Goal: Navigation & Orientation: Find specific page/section

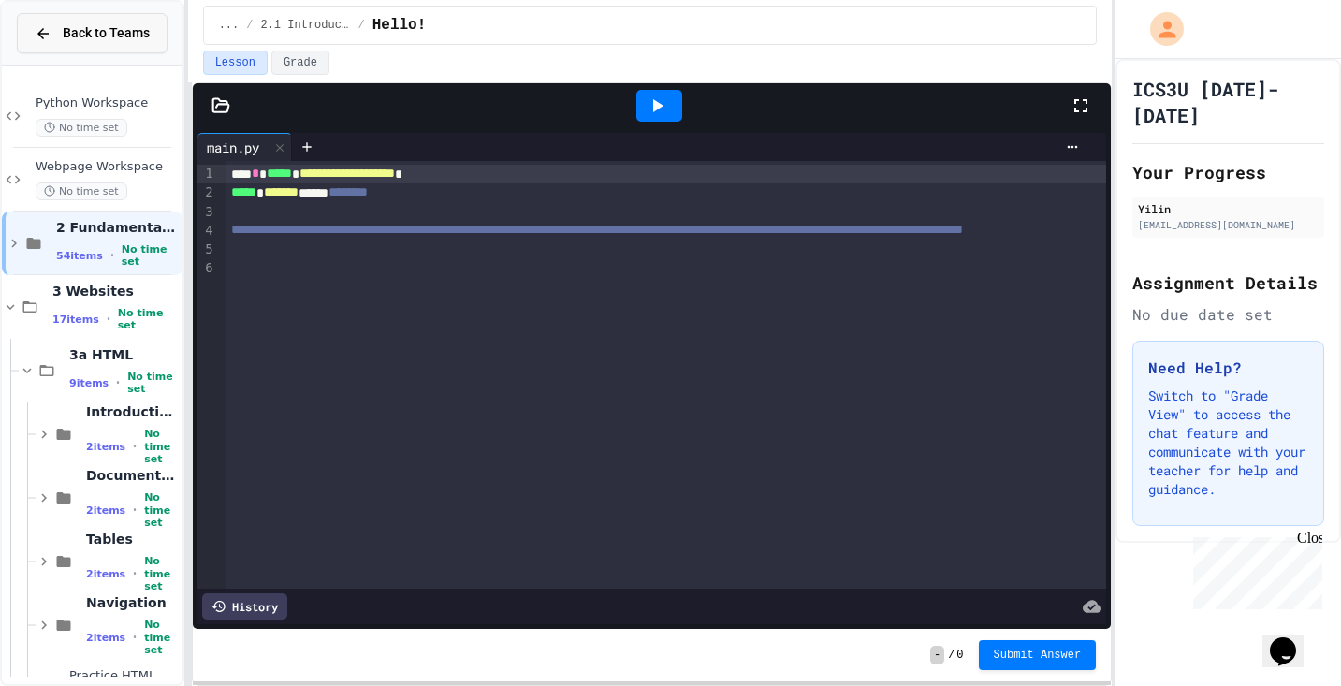
click at [49, 45] on button "Back to Teams" at bounding box center [92, 33] width 151 height 40
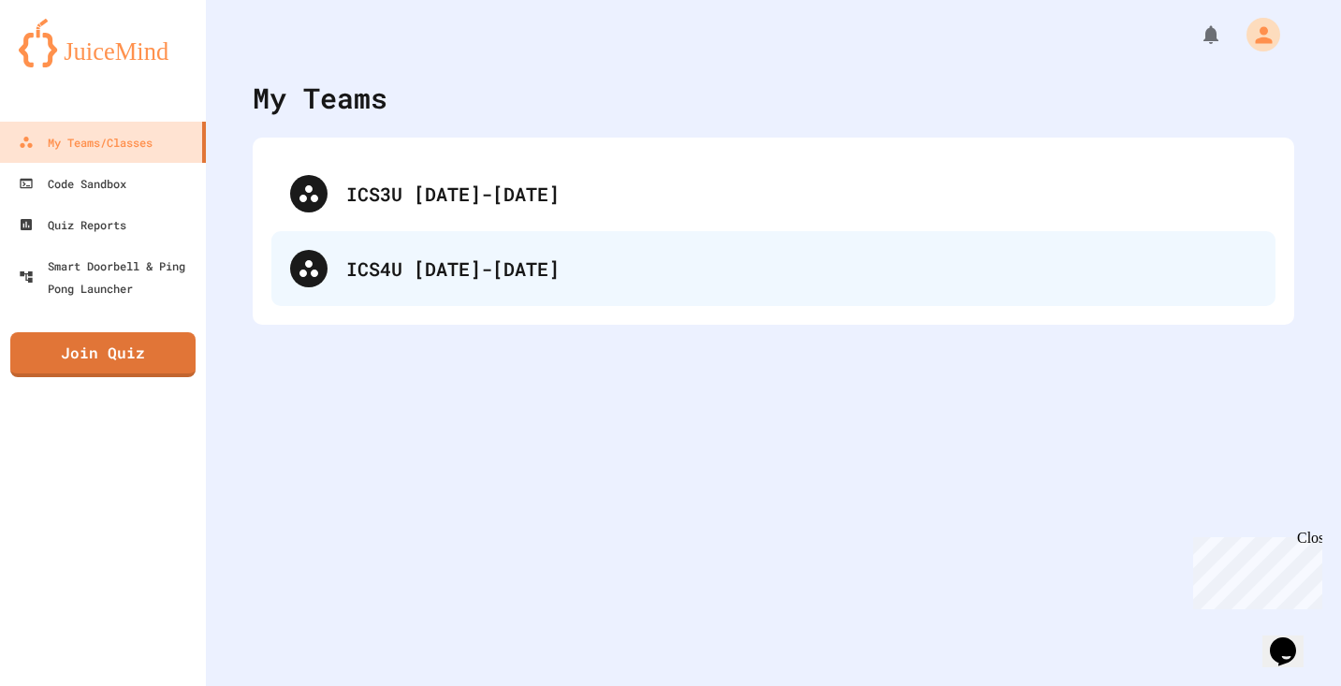
click at [462, 250] on div "ICS4U [DATE]-[DATE]" at bounding box center [773, 268] width 1004 height 75
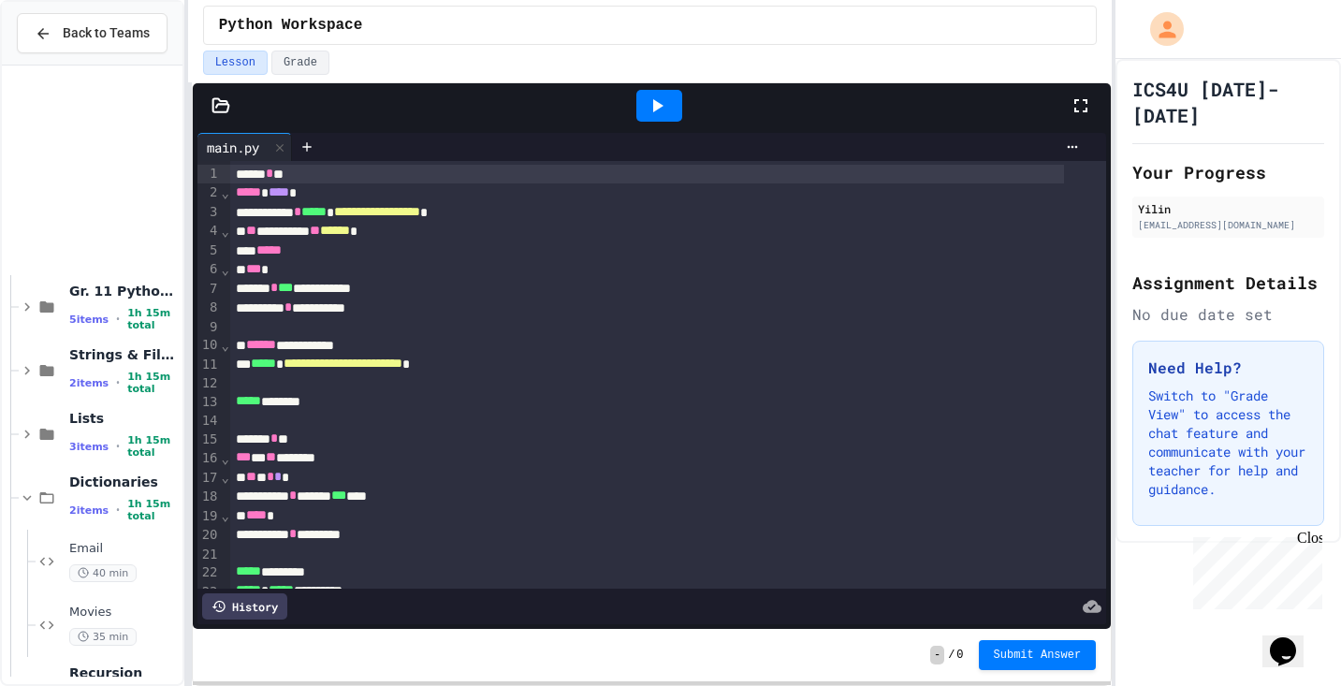
scroll to position [501, 0]
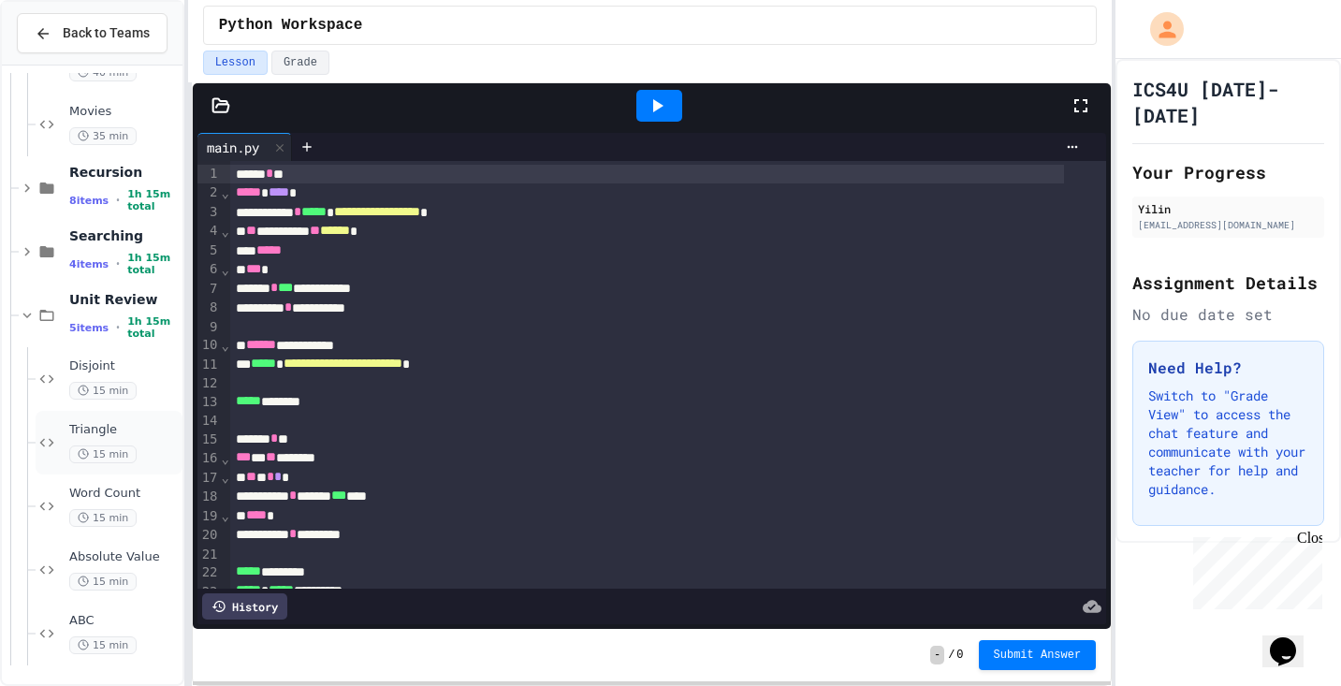
click at [99, 416] on div "Triangle 15 min" at bounding box center [109, 443] width 147 height 64
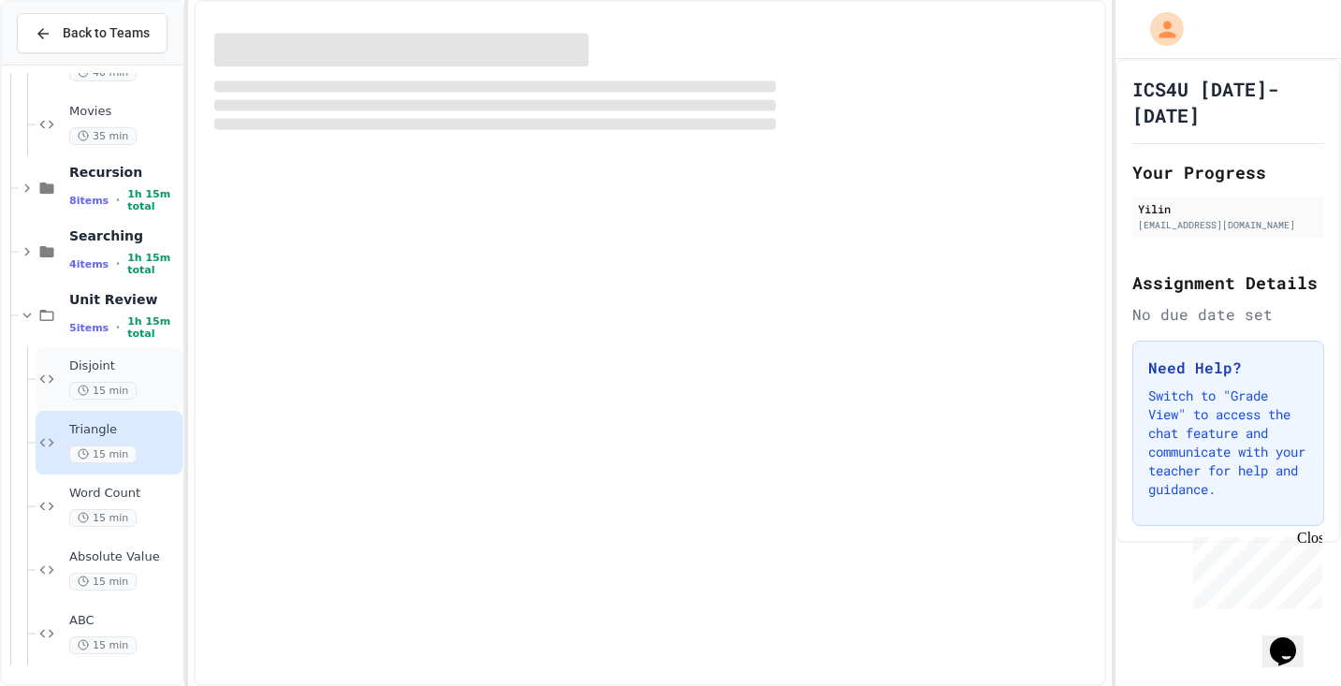
scroll to position [478, 0]
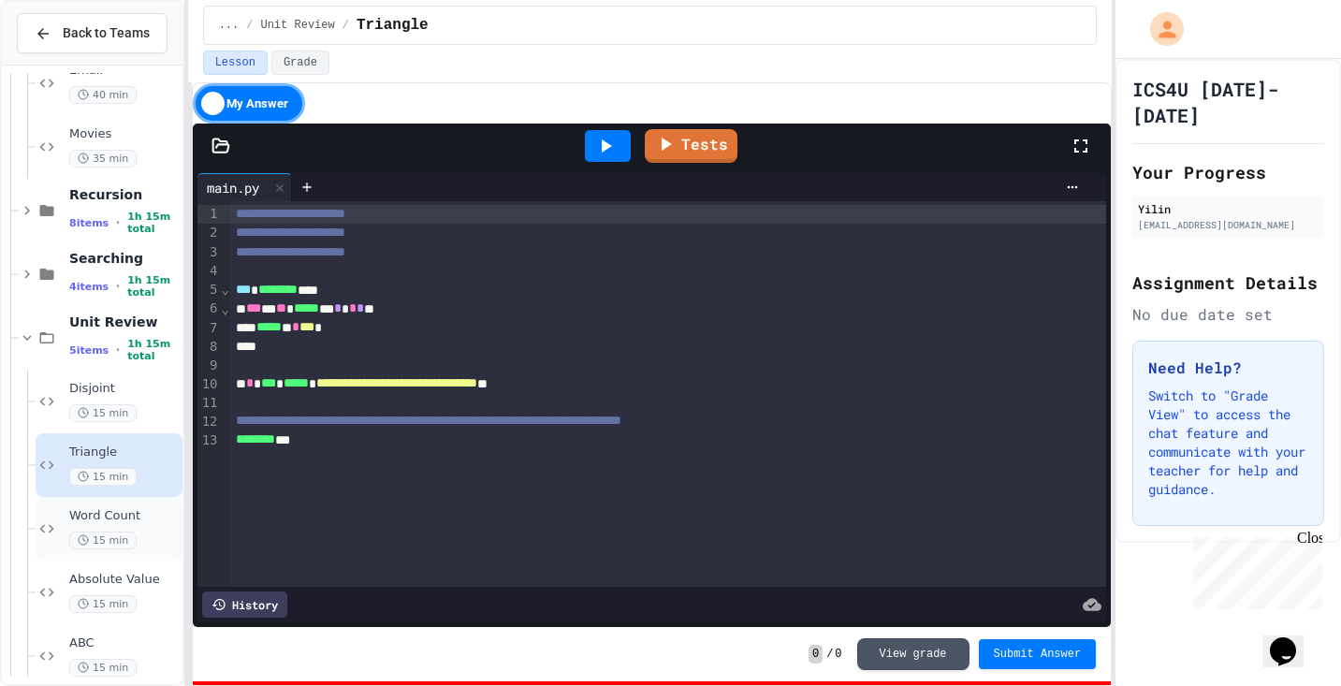
click at [109, 508] on span "Word Count" at bounding box center [123, 516] width 109 height 16
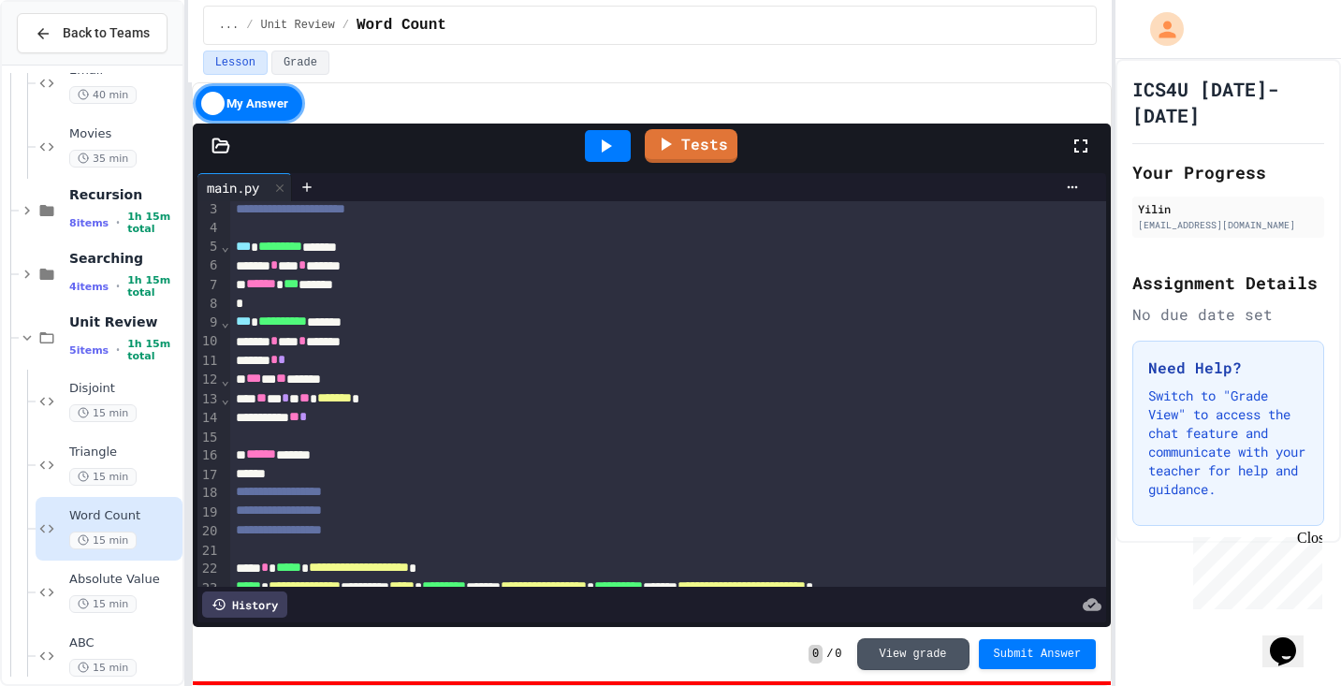
scroll to position [100, 0]
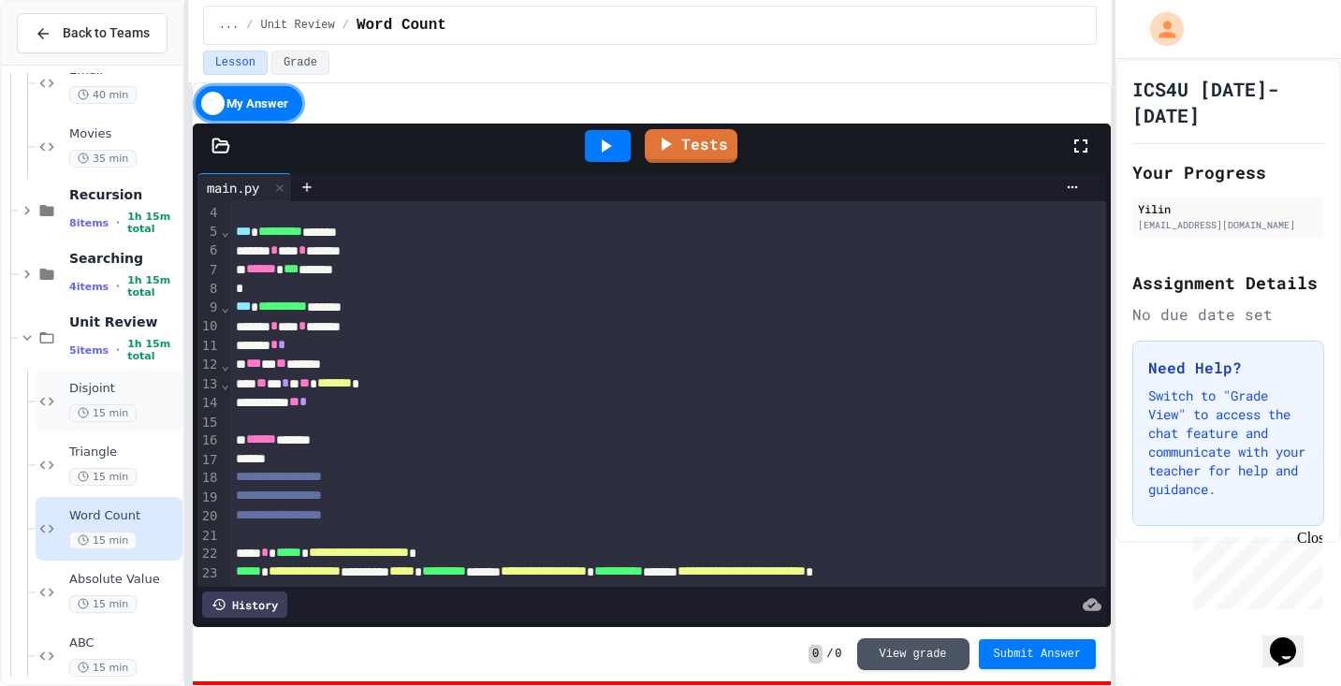
click at [125, 396] on span "Disjoint" at bounding box center [123, 389] width 109 height 16
